Goal: Check status: Check status

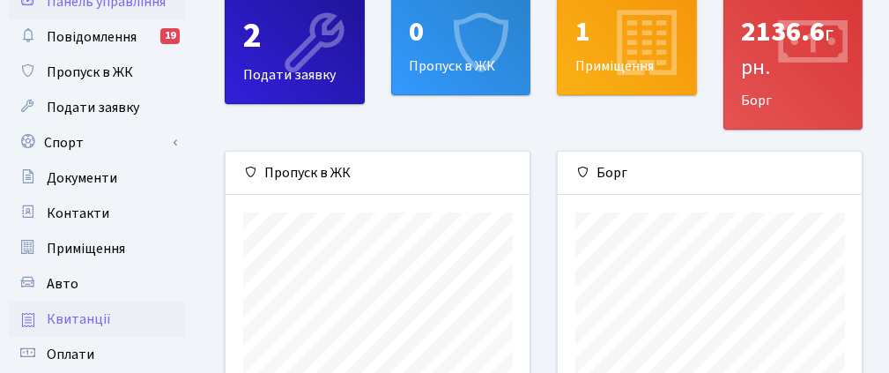
scroll to position [176, 0]
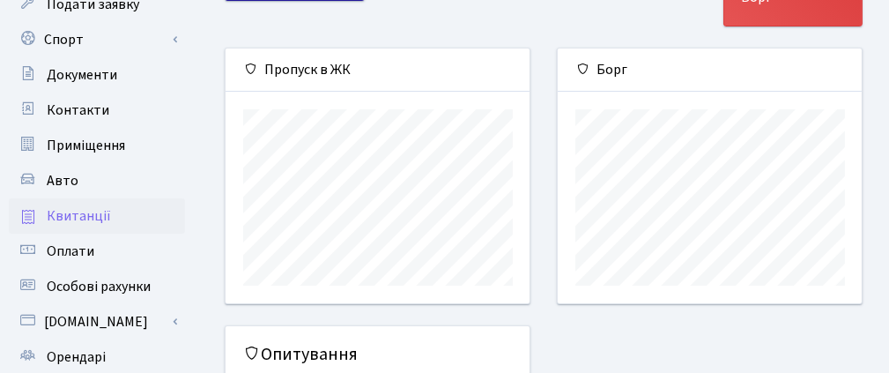
click at [99, 218] on span "Квитанції" at bounding box center [79, 215] width 64 height 19
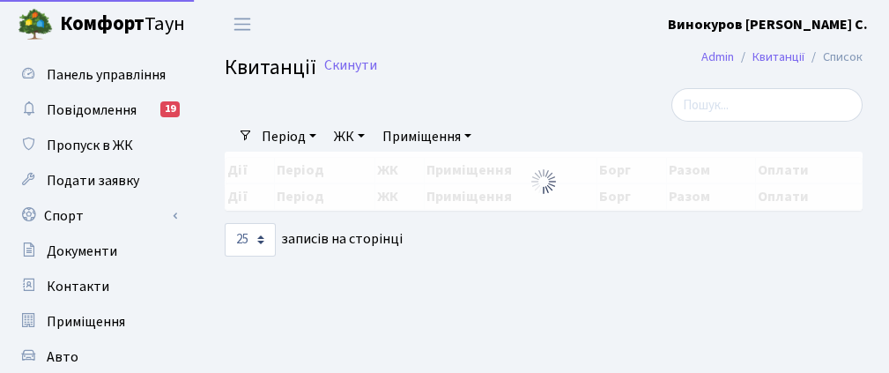
select select "25"
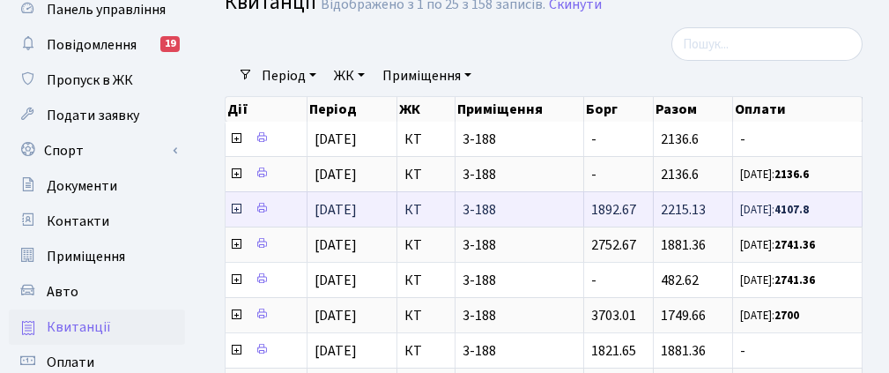
scroll to position [88, 0]
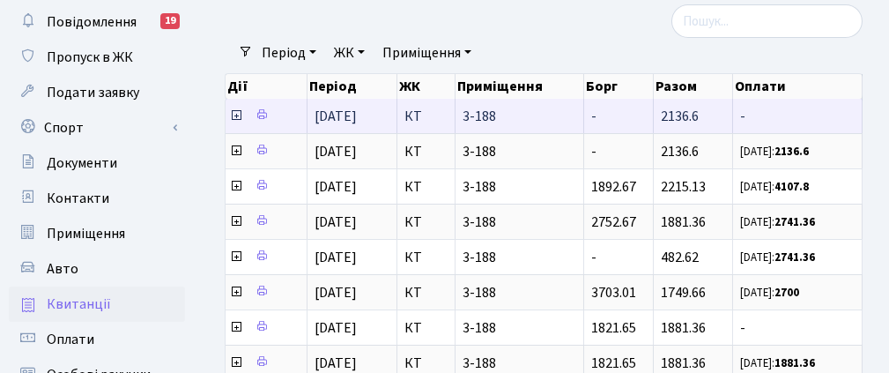
click at [230, 113] on icon at bounding box center [236, 115] width 14 height 14
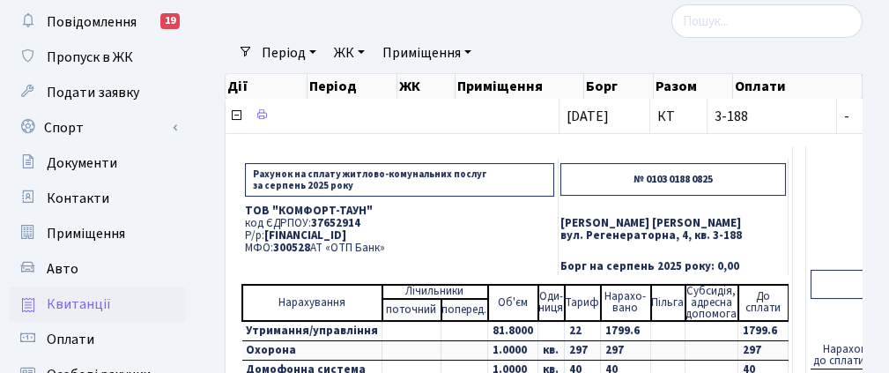
click at [710, 218] on p "[PERSON_NAME] [PERSON_NAME]" at bounding box center [674, 223] width 226 height 11
